Goal: Check status: Check status

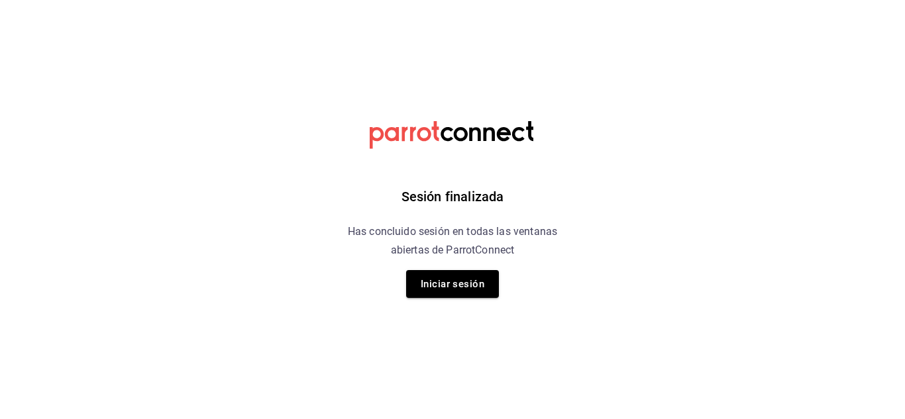
click at [456, 299] on div "Sesión finalizada Has concluido sesión en todas las ventanas abiertas de Parrot…" at bounding box center [452, 209] width 334 height 419
click at [441, 273] on button "Iniciar sesión" at bounding box center [452, 284] width 93 height 28
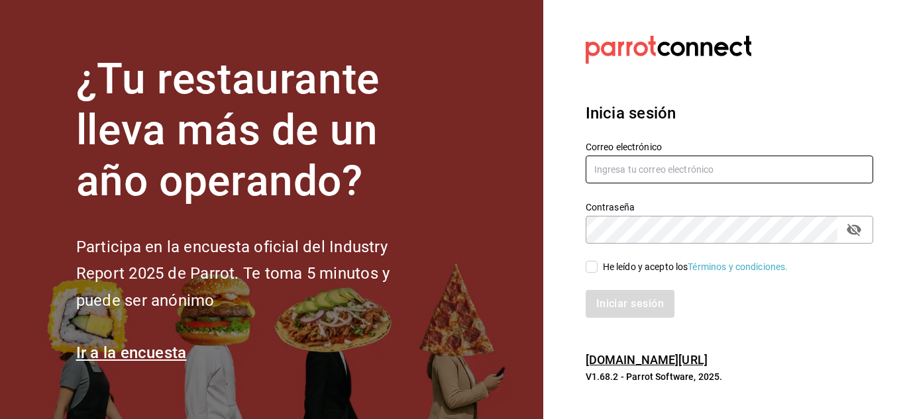
type input "elias@icloud.com"
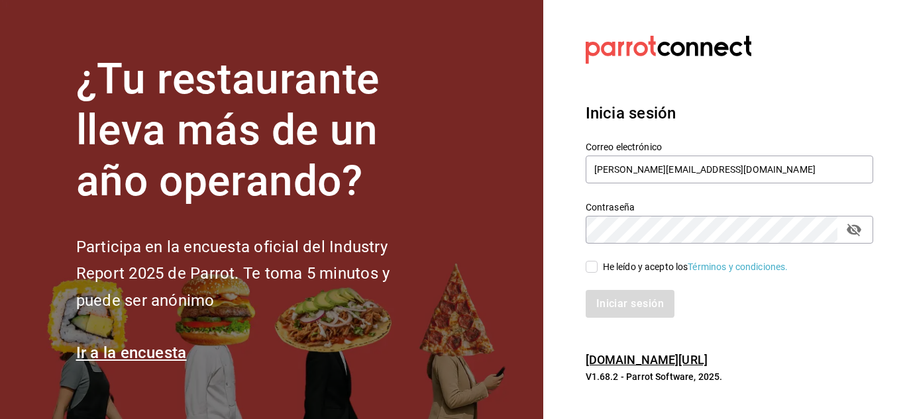
click at [586, 272] on input "He leído y acepto los Términos y condiciones." at bounding box center [592, 267] width 12 height 12
checkbox input "true"
click at [621, 304] on button "Iniciar sesión" at bounding box center [631, 304] width 90 height 28
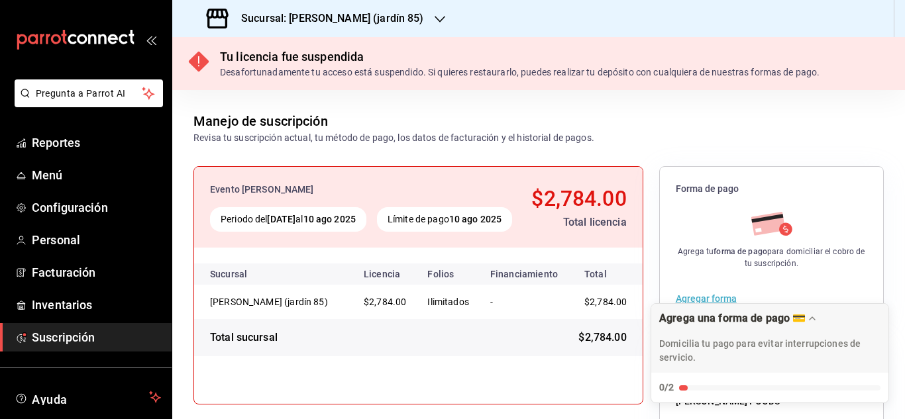
click at [405, 21] on div "Sucursal: [PERSON_NAME] (jardín 85)" at bounding box center [317, 18] width 268 height 37
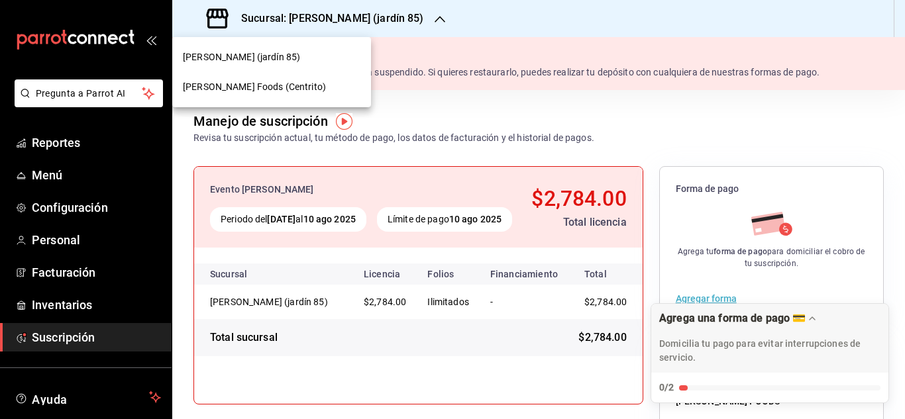
click at [397, 21] on div at bounding box center [452, 209] width 905 height 419
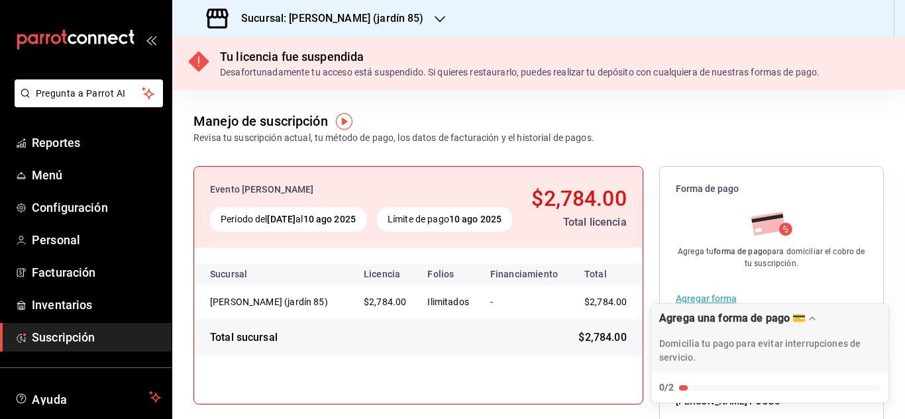
click at [434, 21] on icon "button" at bounding box center [439, 19] width 11 height 7
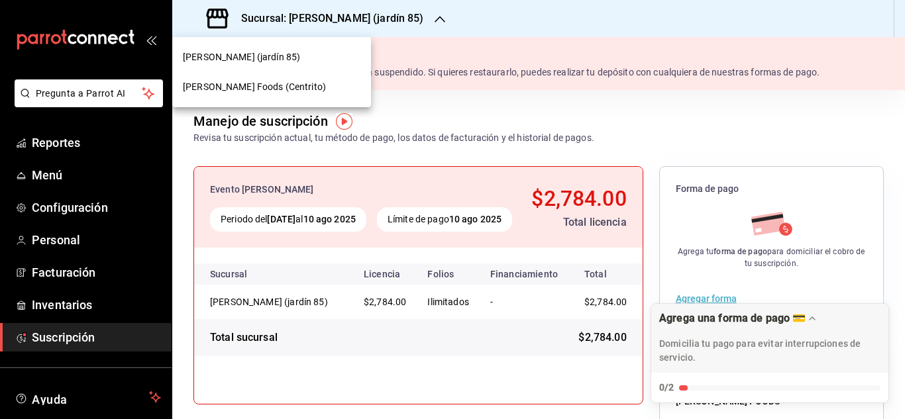
click at [290, 89] on div "[PERSON_NAME] Foods (Centrito)" at bounding box center [272, 87] width 178 height 14
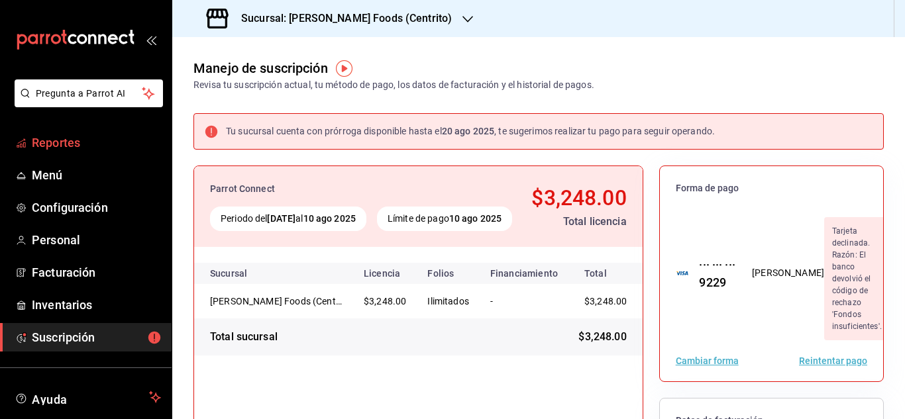
click at [100, 138] on span "Reportes" at bounding box center [96, 143] width 129 height 18
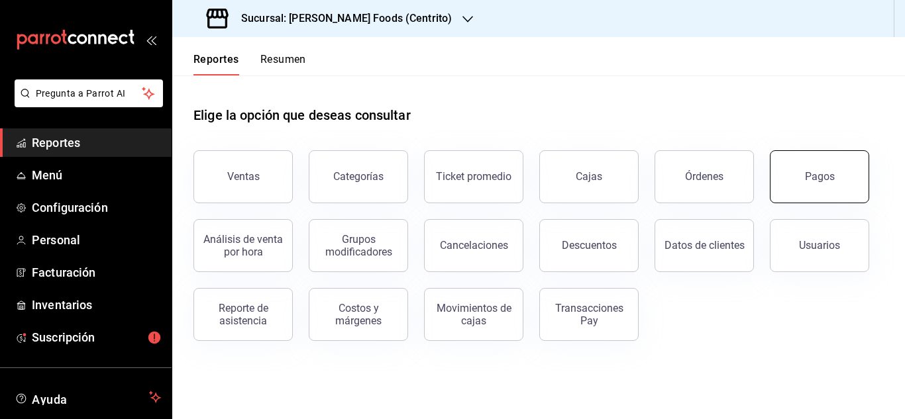
click at [815, 165] on button "Pagos" at bounding box center [819, 176] width 99 height 53
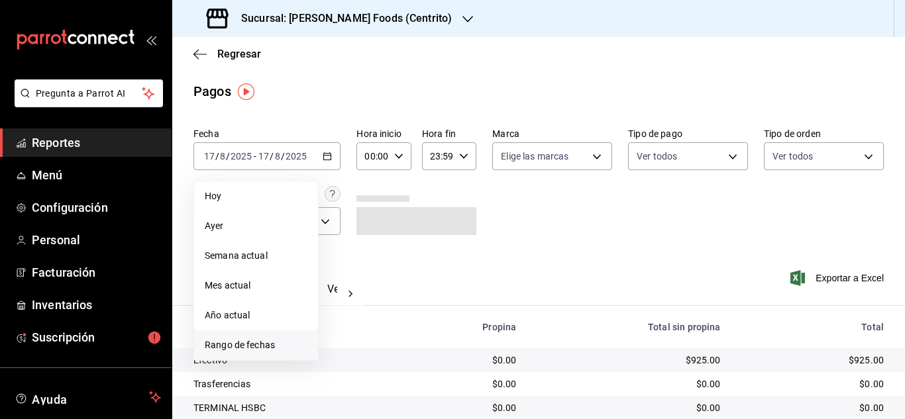
click at [276, 342] on span "Rango de fechas" at bounding box center [256, 345] width 103 height 14
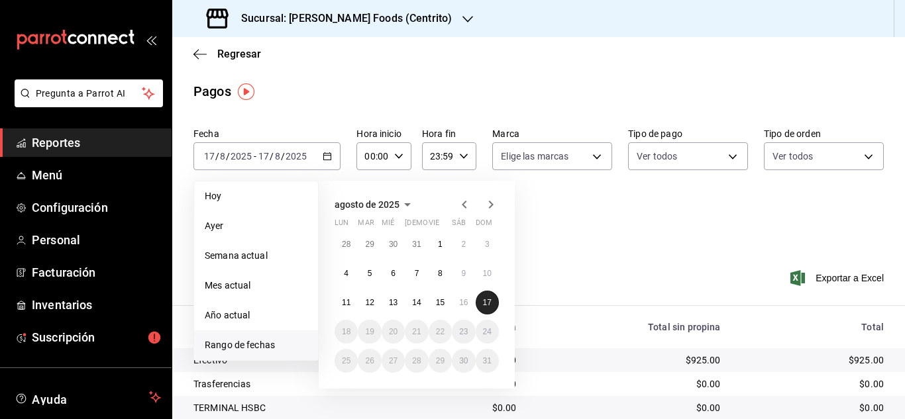
click at [491, 297] on button "17" at bounding box center [487, 303] width 23 height 24
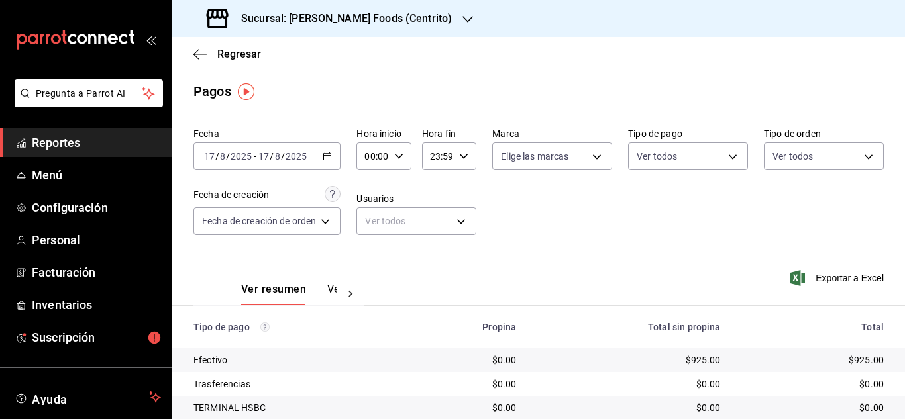
click at [331, 156] on \(Stroke\) "button" at bounding box center [327, 155] width 7 height 1
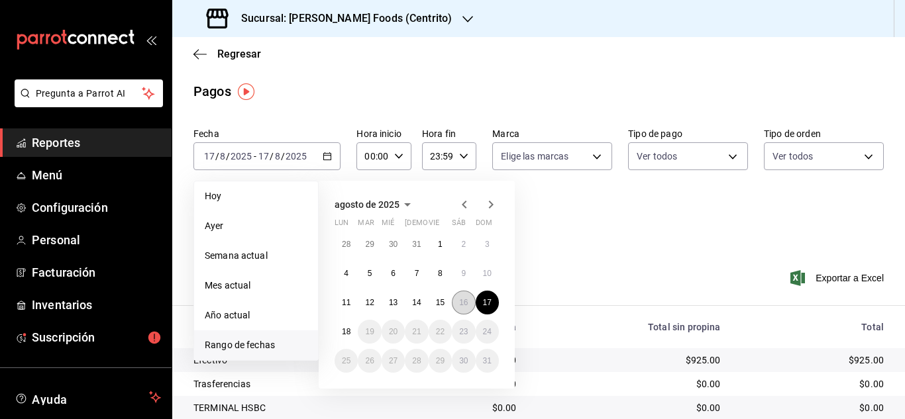
click at [462, 301] on abbr "16" at bounding box center [463, 302] width 9 height 9
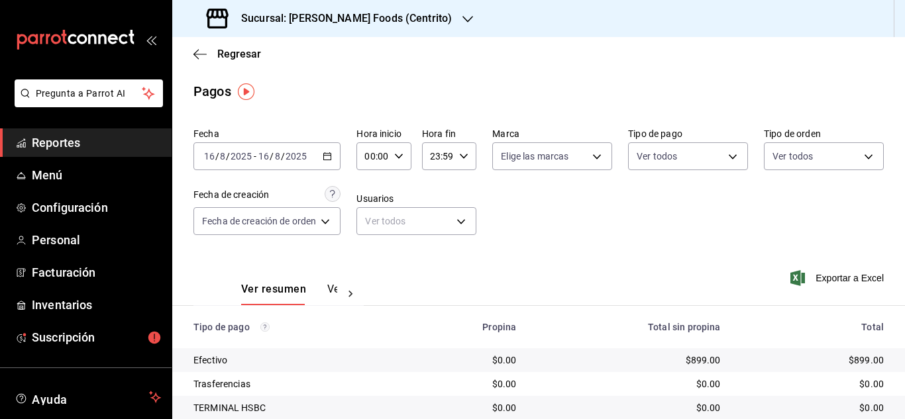
click at [329, 160] on \(Stroke\) "button" at bounding box center [327, 156] width 8 height 7
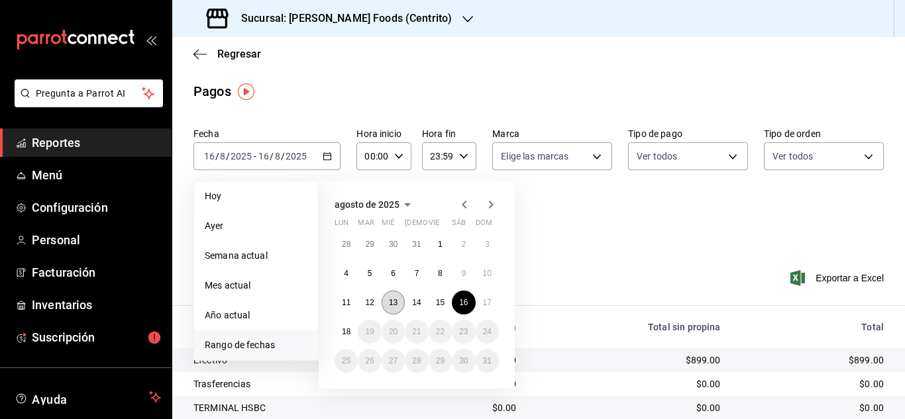
click at [396, 301] on abbr "13" at bounding box center [393, 302] width 9 height 9
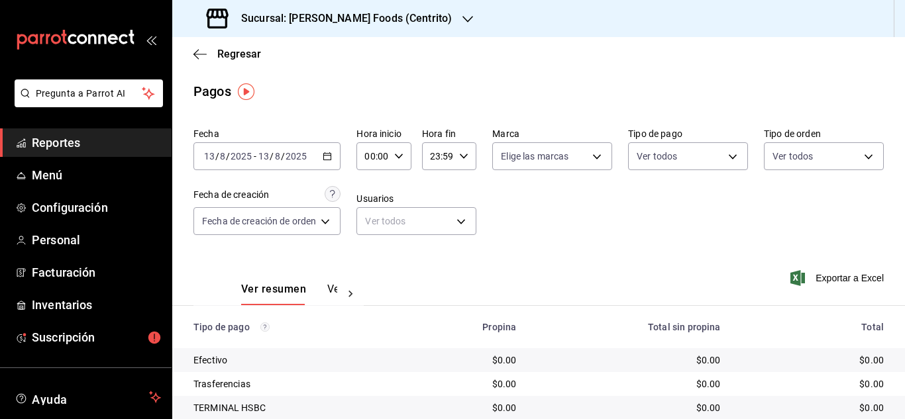
click at [330, 154] on icon "button" at bounding box center [327, 156] width 9 height 9
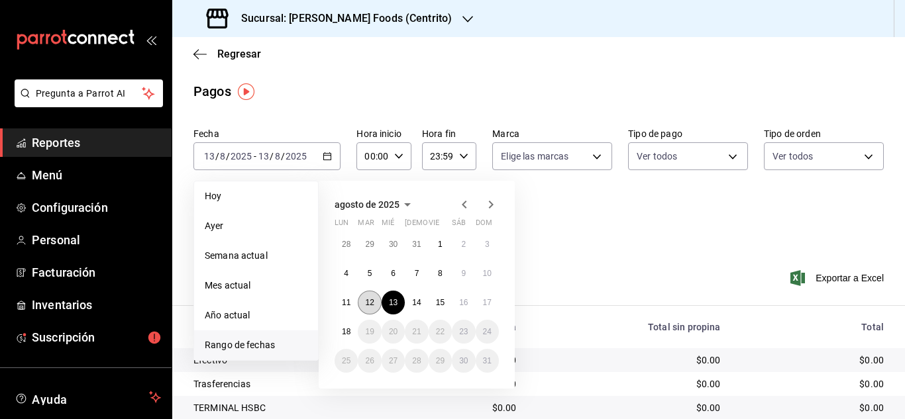
click at [370, 303] on abbr "12" at bounding box center [369, 302] width 9 height 9
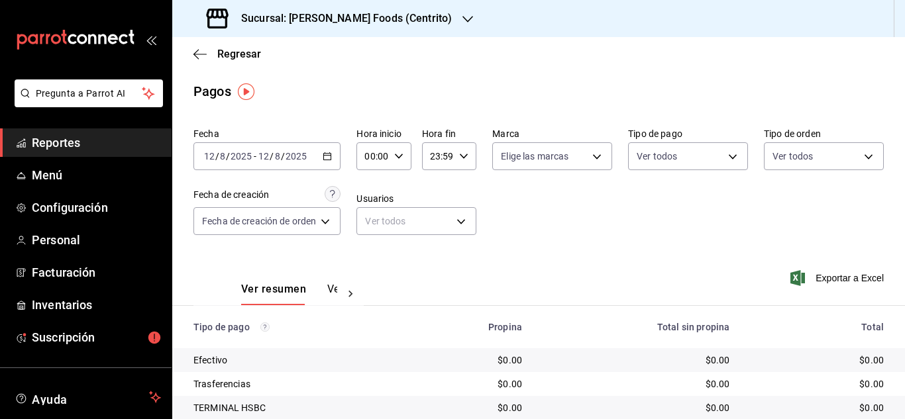
click at [328, 154] on icon "button" at bounding box center [327, 156] width 9 height 9
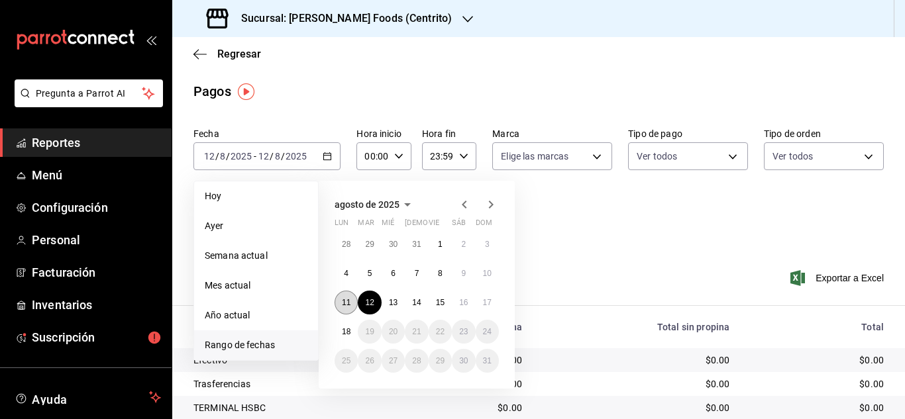
click at [349, 299] on abbr "11" at bounding box center [346, 302] width 9 height 9
